Goal: Find specific page/section: Find specific page/section

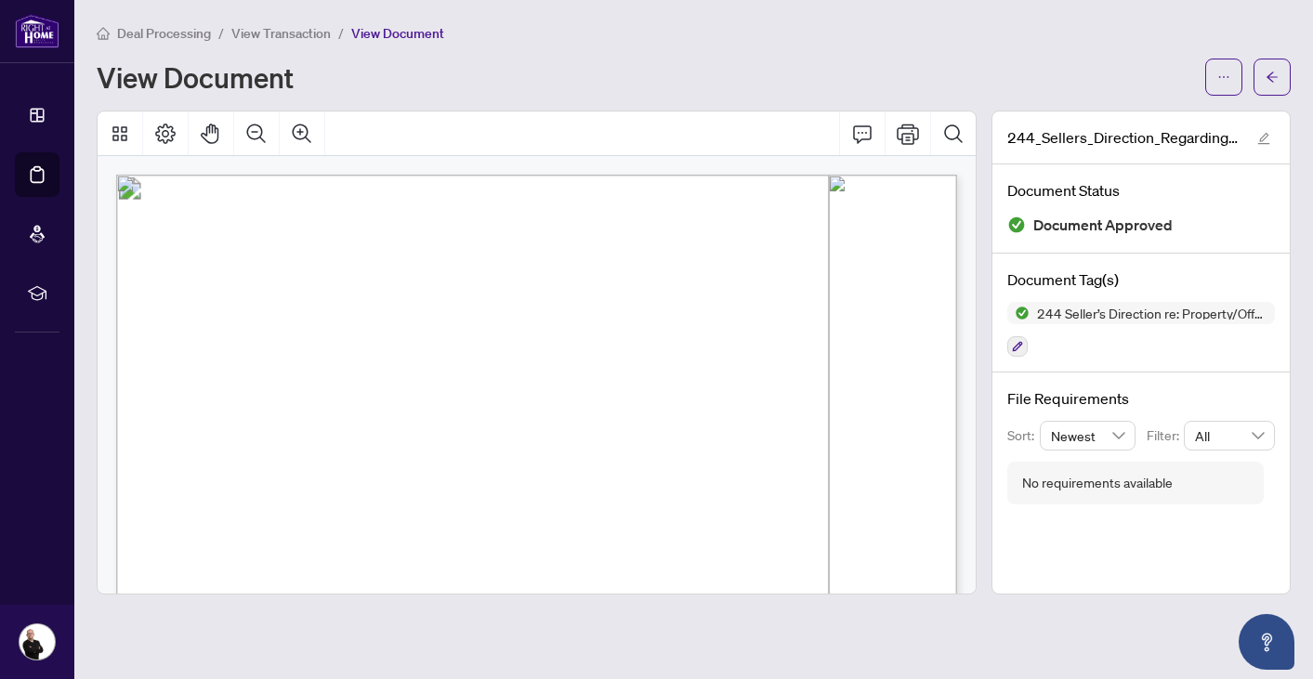
scroll to position [15, 0]
click at [285, 33] on span "View Transaction" at bounding box center [280, 33] width 99 height 17
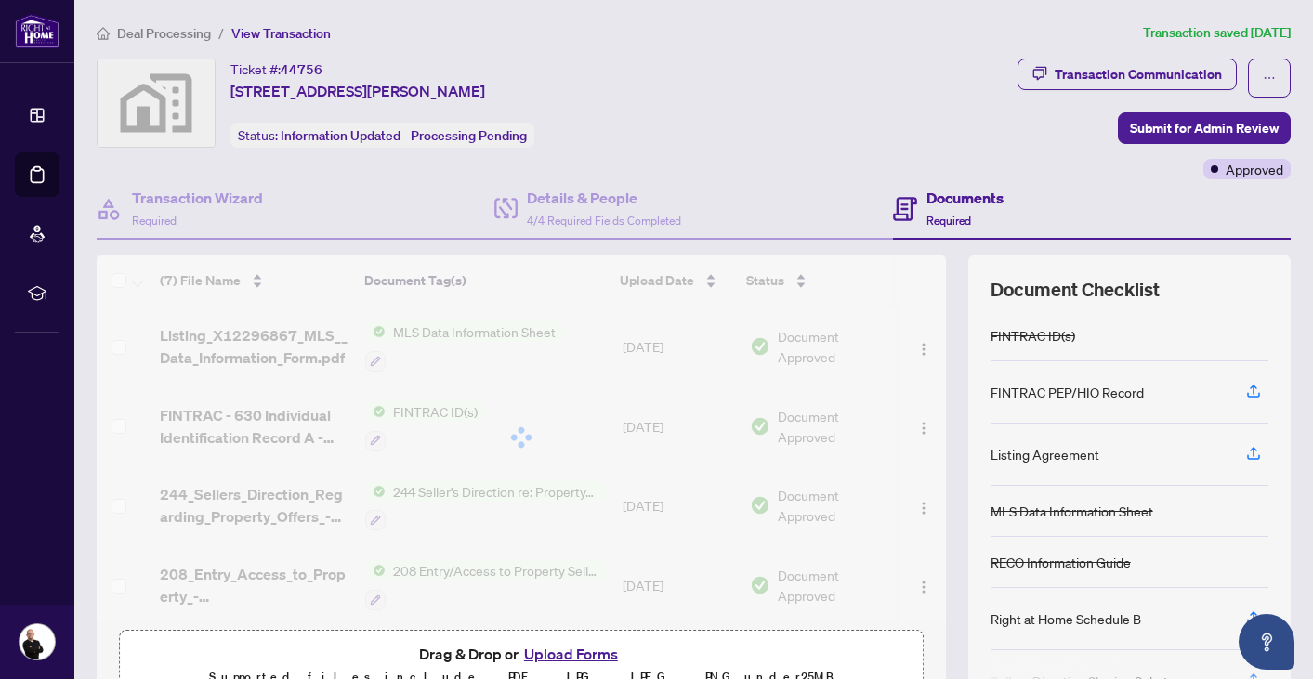
click at [173, 31] on span "Deal Processing" at bounding box center [164, 33] width 94 height 17
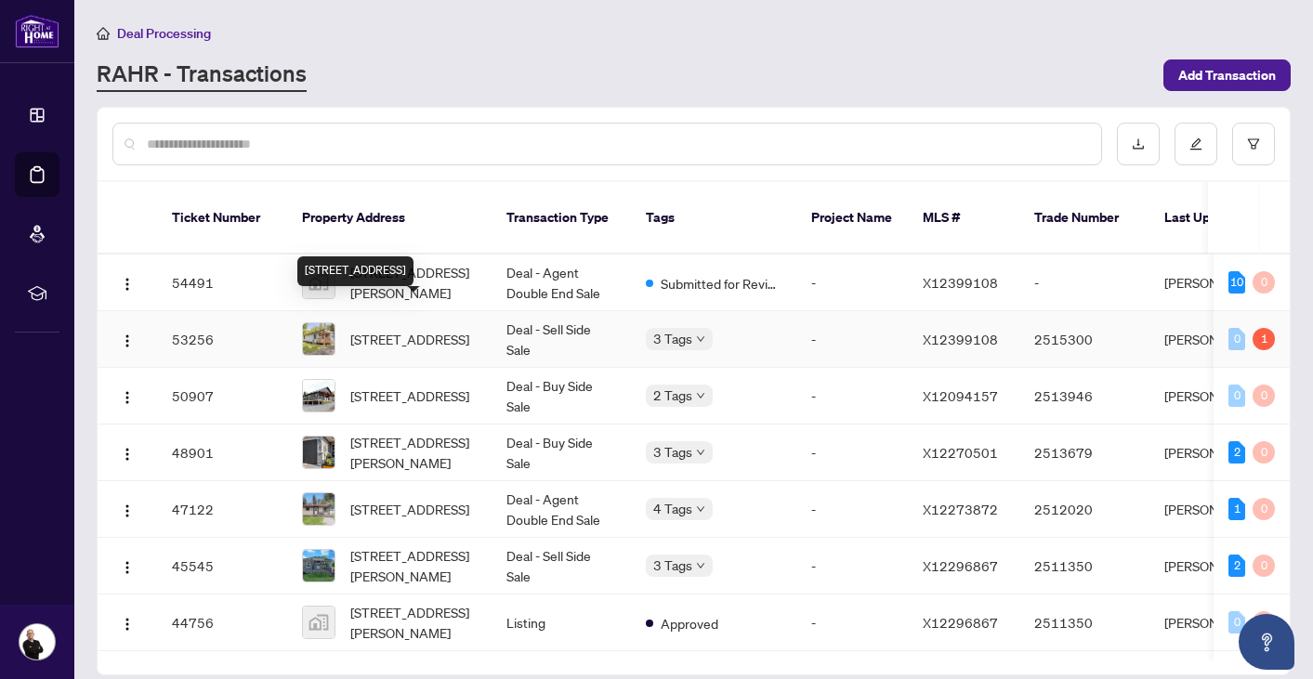
click at [408, 277] on div "137 Trillium Tr, Trent Hills, Ontario K0L 1L0, Canada" at bounding box center [355, 271] width 116 height 30
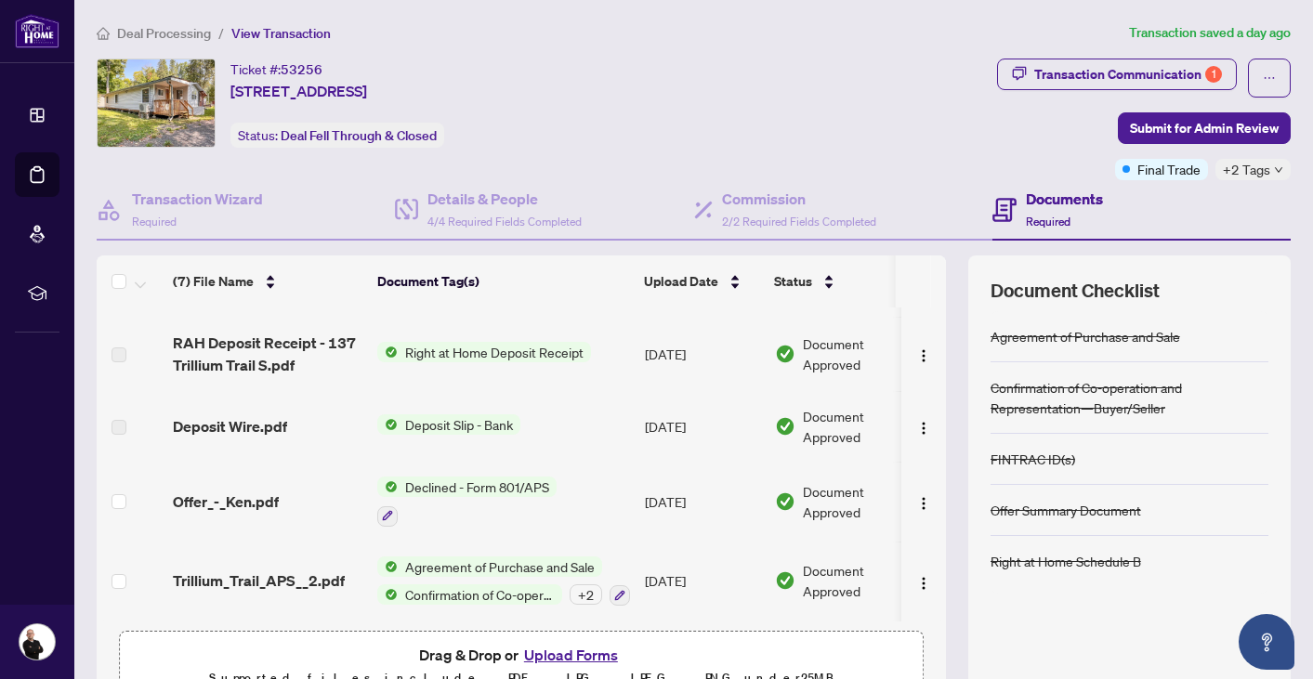
click at [197, 33] on span "Deal Processing" at bounding box center [164, 33] width 94 height 17
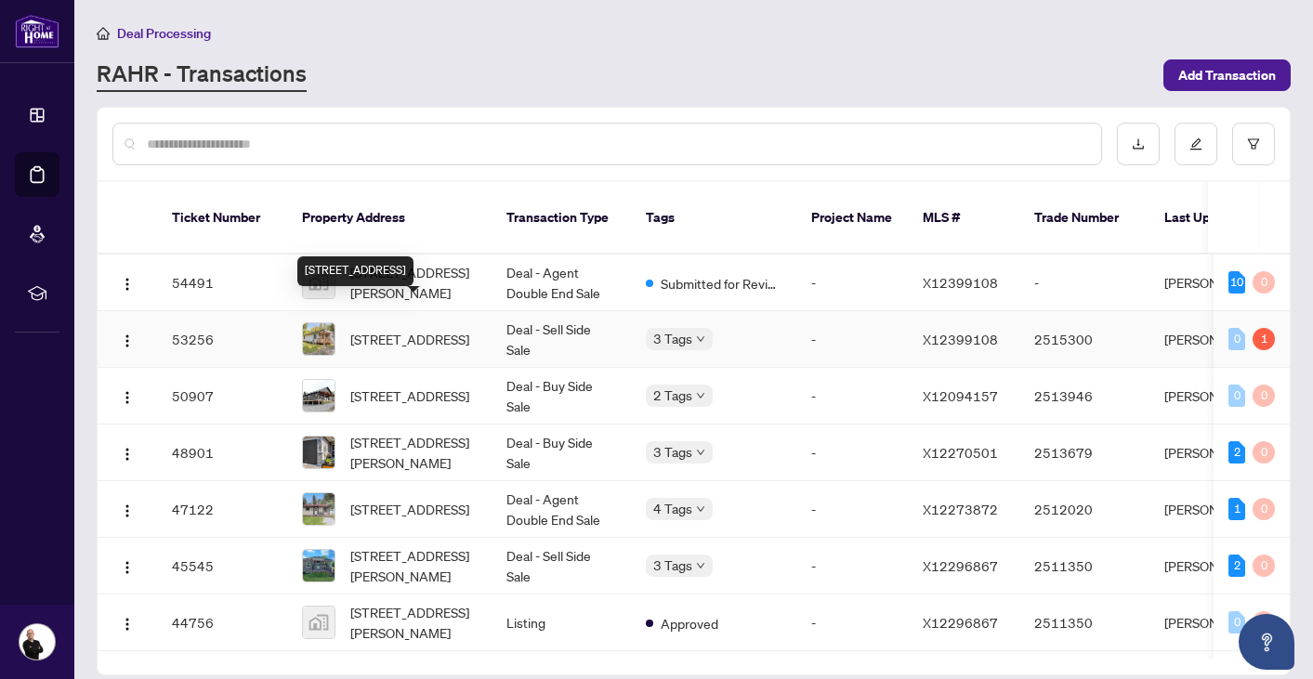
click at [406, 329] on span "137 Trillium Tr, Trent Hills, Ontario K0L 1L0, Canada" at bounding box center [409, 339] width 119 height 20
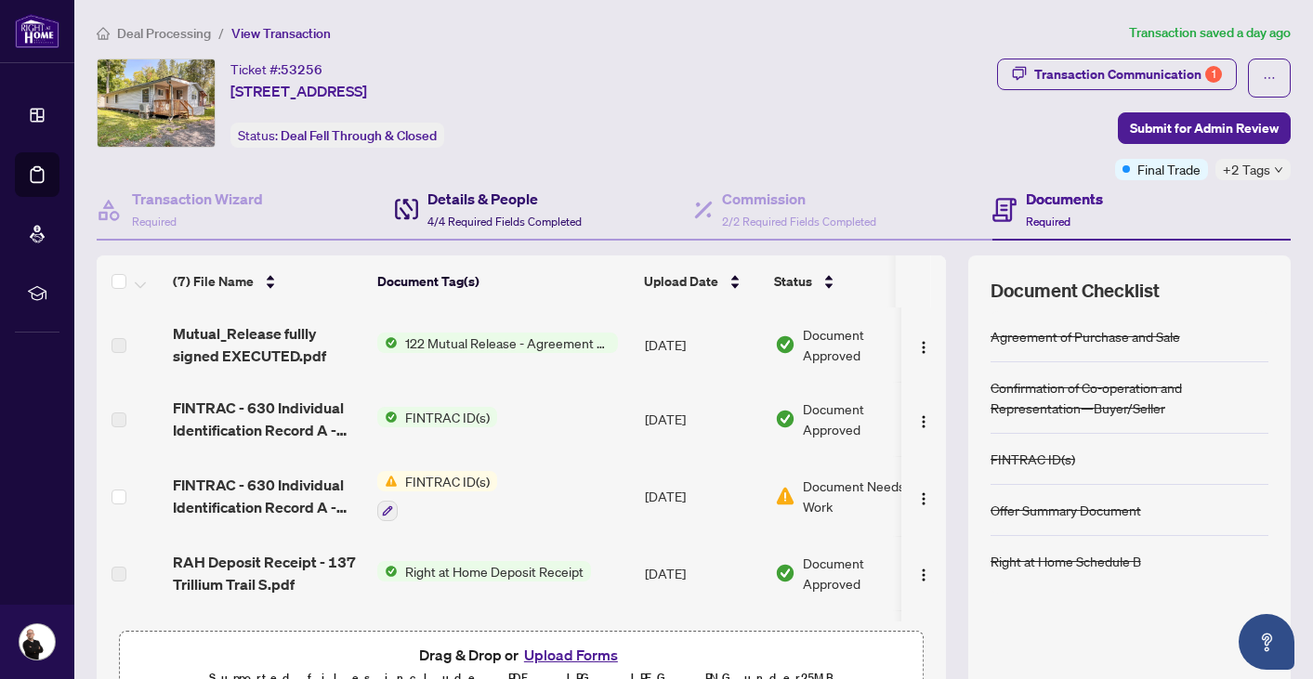
click at [476, 195] on h4 "Details & People" at bounding box center [504, 199] width 154 height 22
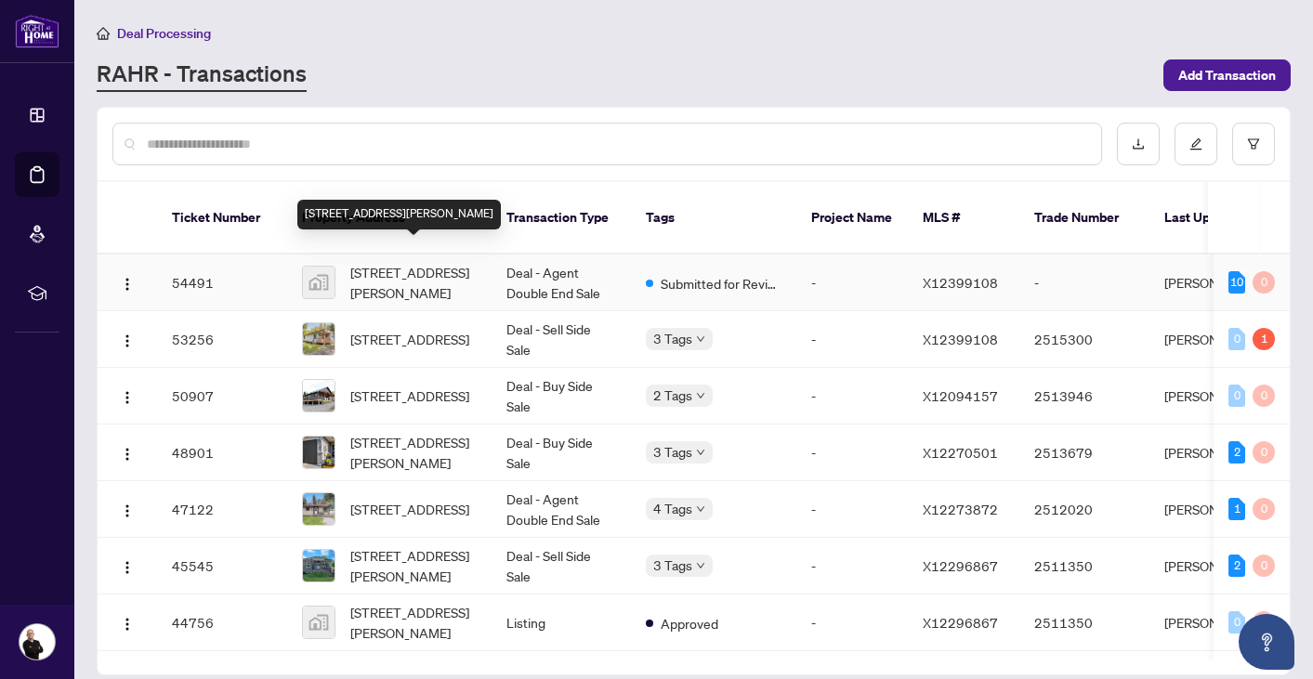
click at [419, 263] on span "137 Trillium Trail, Marmora, Trent Hills, ON, Canada" at bounding box center [413, 282] width 126 height 41
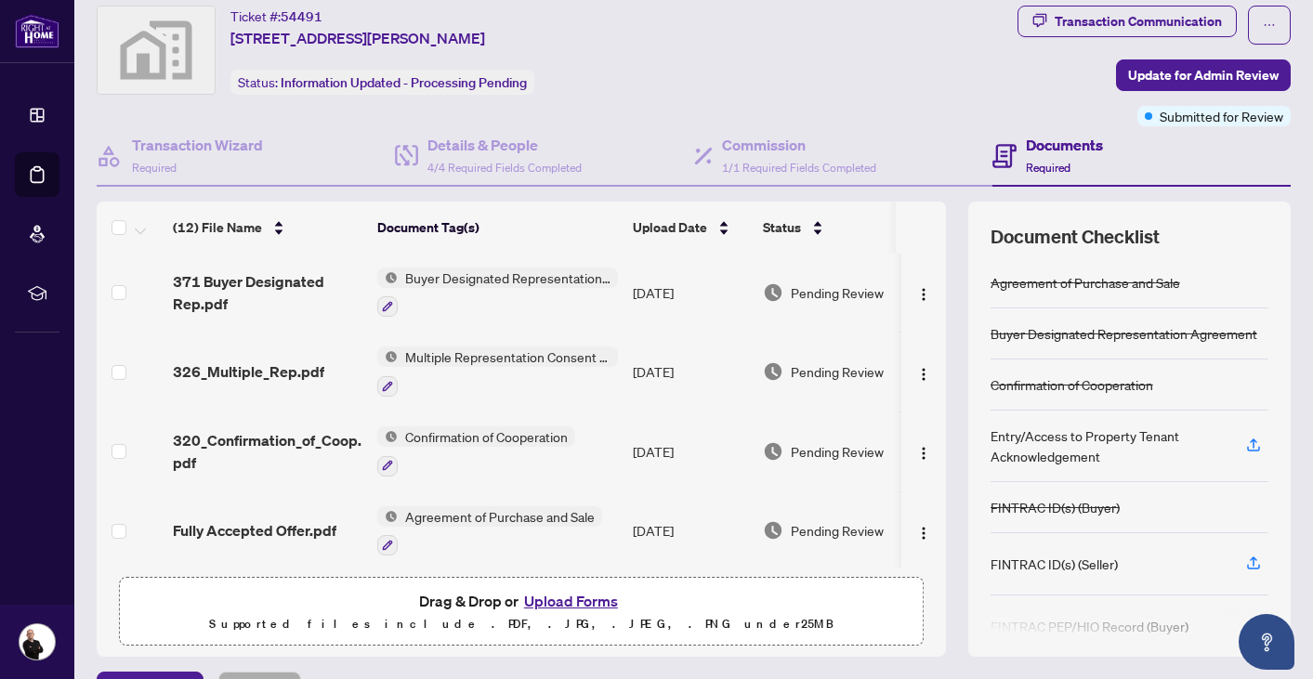
scroll to position [77, 0]
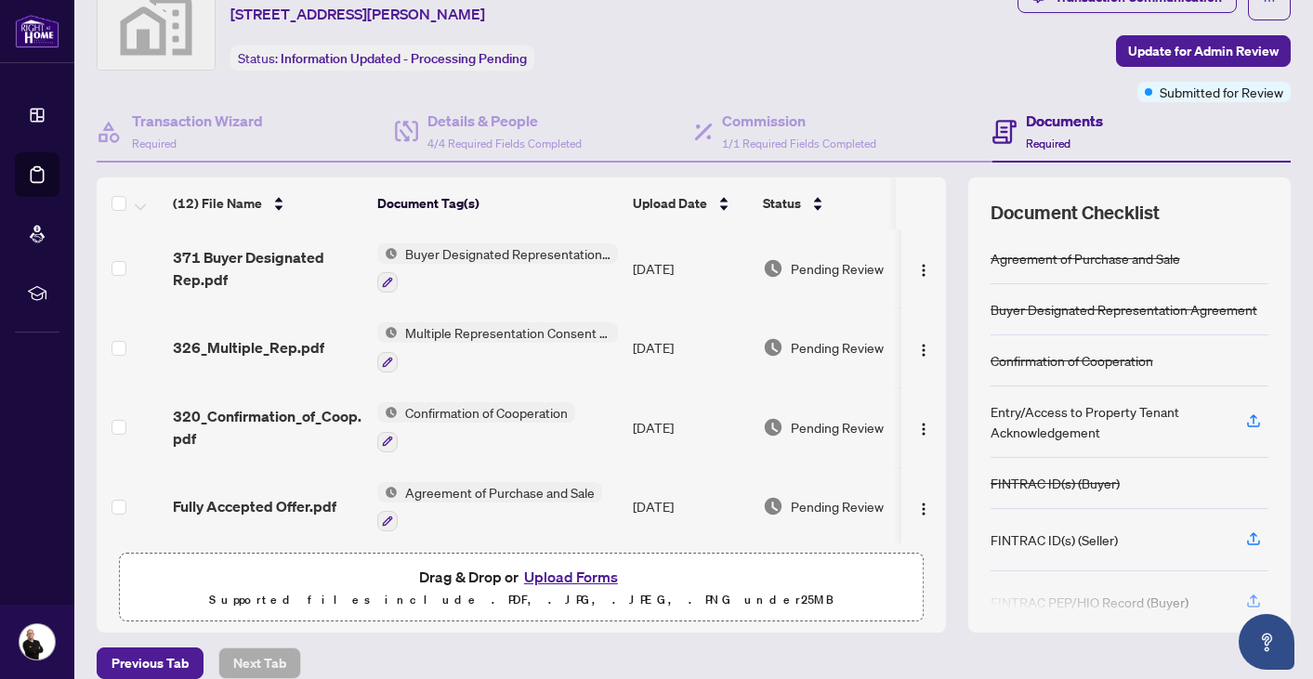
click at [461, 482] on span "Agreement of Purchase and Sale" at bounding box center [500, 492] width 204 height 20
click at [443, 482] on span "Agreement of Purchase and Sale" at bounding box center [500, 492] width 204 height 20
click at [306, 495] on span "Fully Accepted Offer.pdf" at bounding box center [255, 506] width 164 height 22
